Goal: Information Seeking & Learning: Learn about a topic

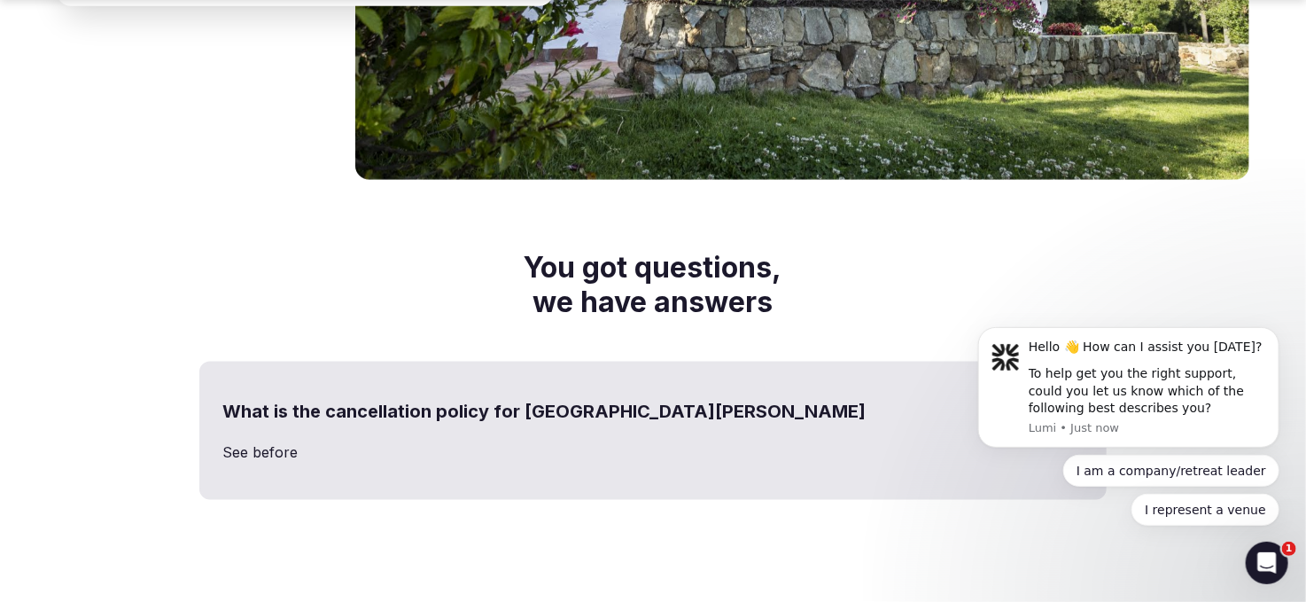
scroll to position [4164, 0]
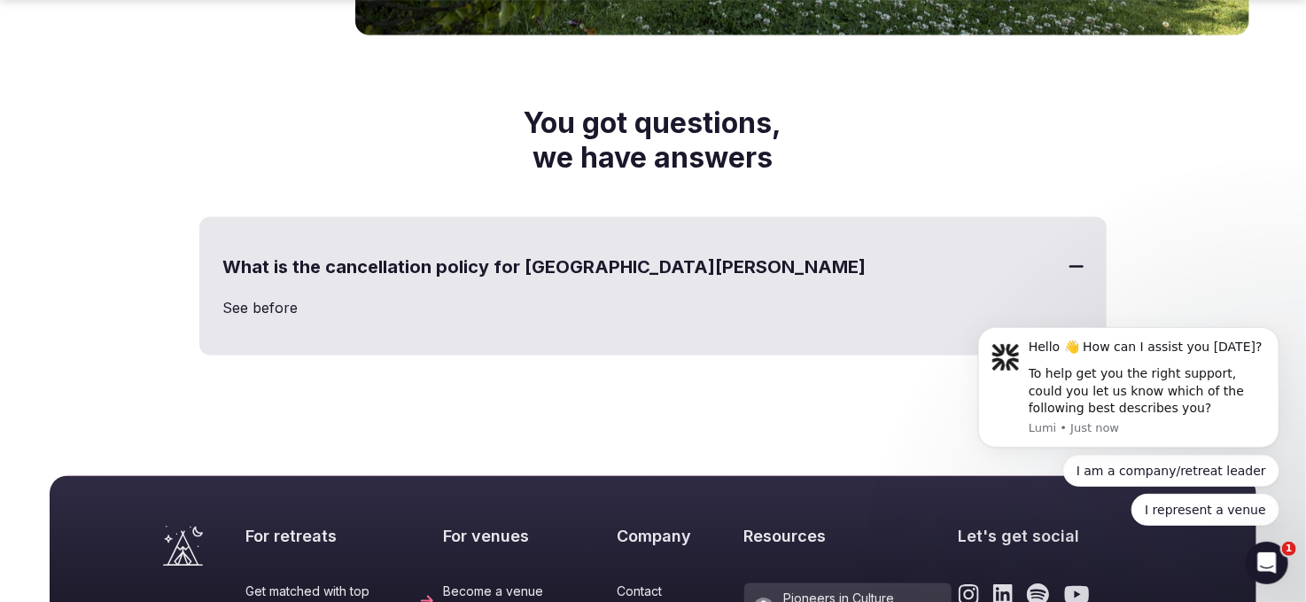
click at [251, 235] on h3 "What is the cancellation policy for [GEOGRAPHIC_DATA][PERSON_NAME]" at bounding box center [653, 267] width 904 height 96
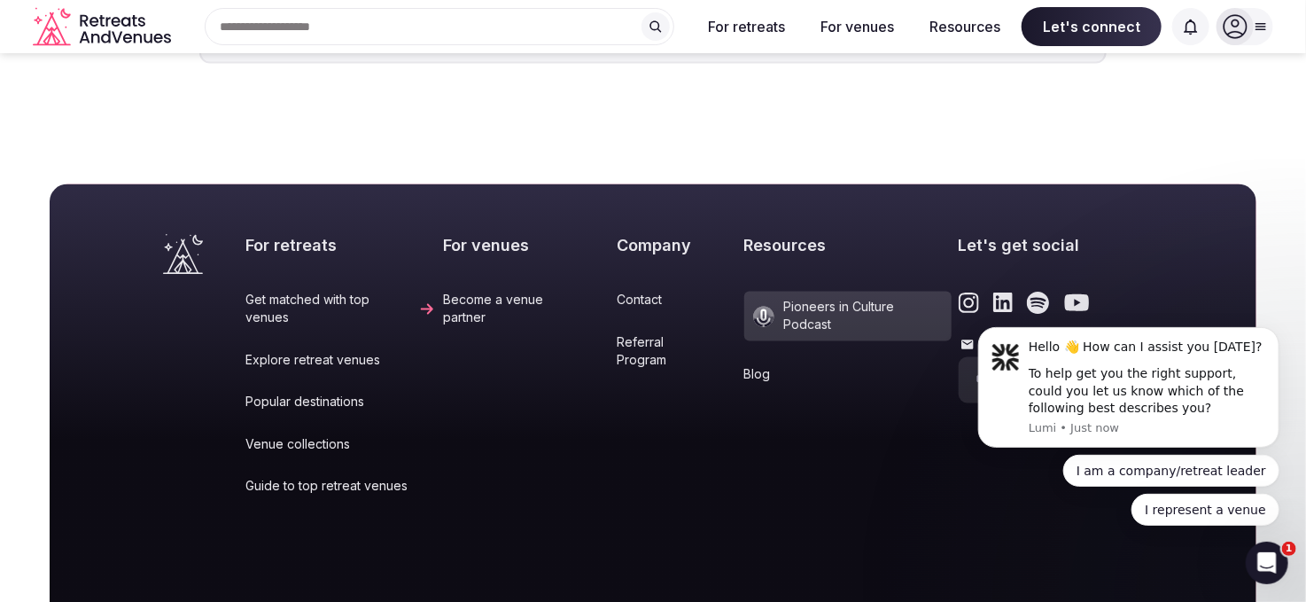
scroll to position [4308, 0]
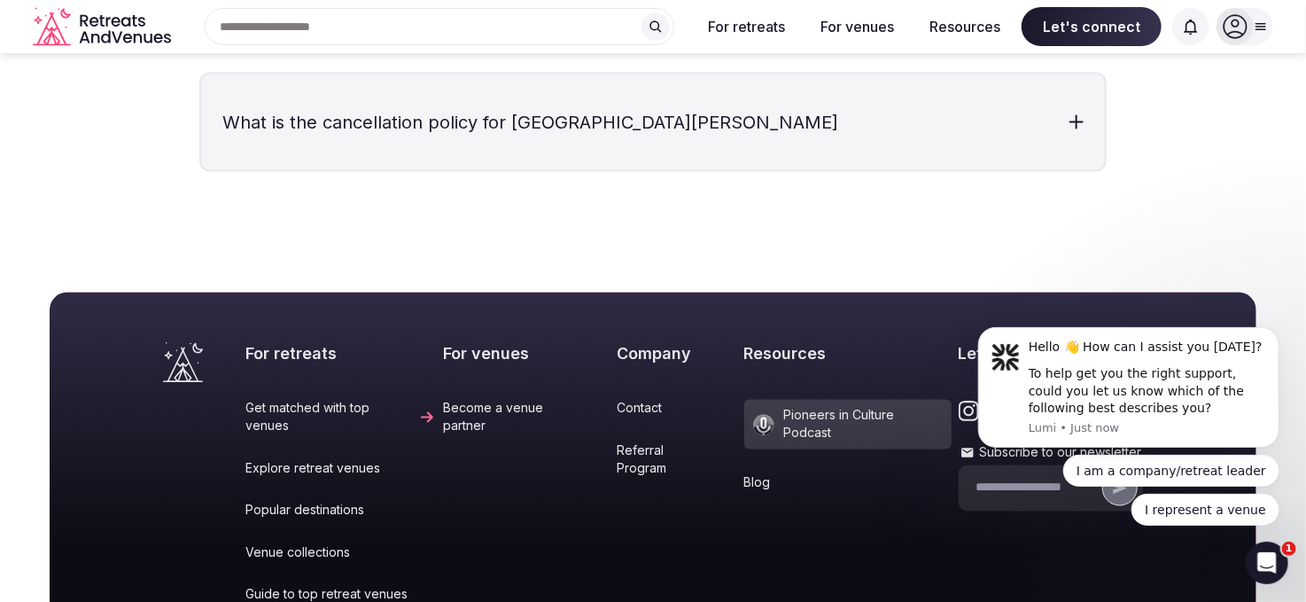
click at [333, 460] on link "Explore retreat venues" at bounding box center [340, 469] width 190 height 18
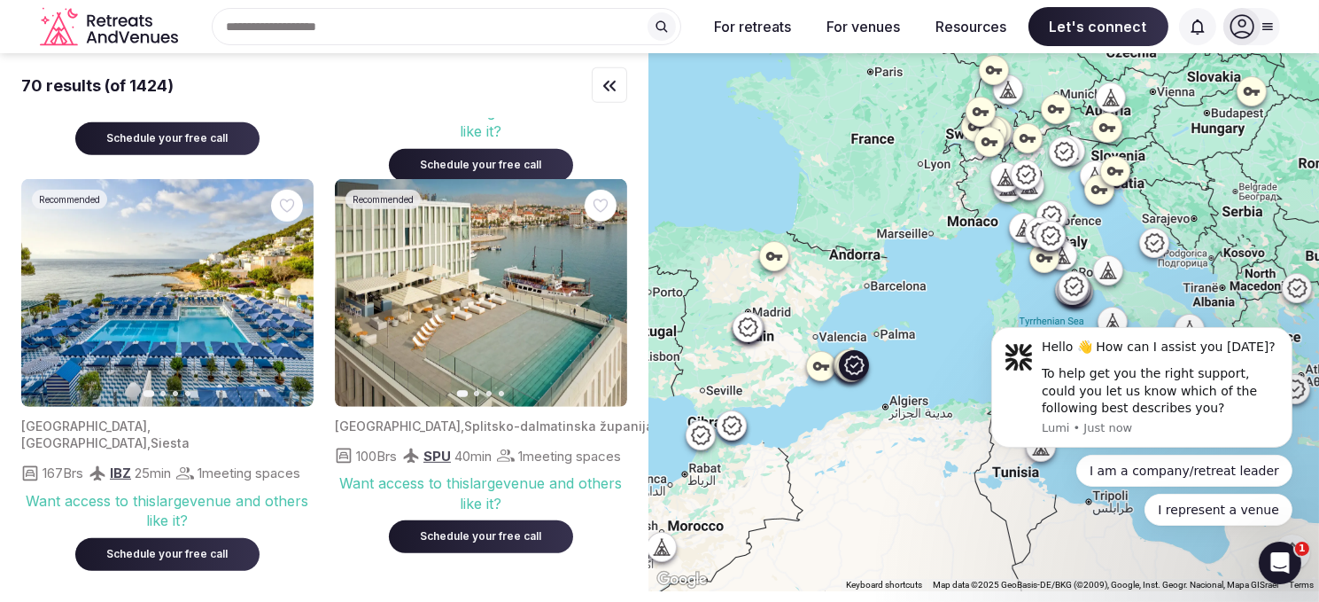
scroll to position [1417, 0]
